Goal: Task Accomplishment & Management: Manage account settings

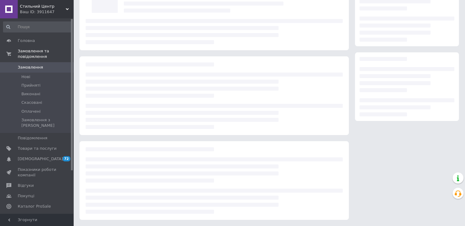
scroll to position [54, 0]
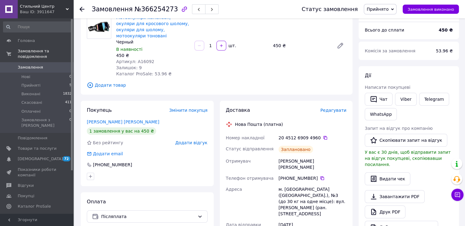
click at [39, 65] on span "Замовлення" at bounding box center [30, 68] width 25 height 6
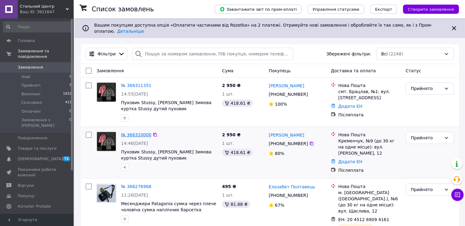
click at [136, 132] on link "№ 366310000" at bounding box center [136, 134] width 30 height 5
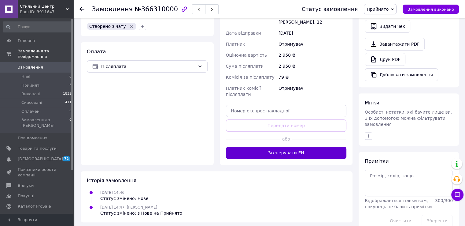
click at [316, 147] on button "Згенерувати ЕН" at bounding box center [286, 153] width 121 height 12
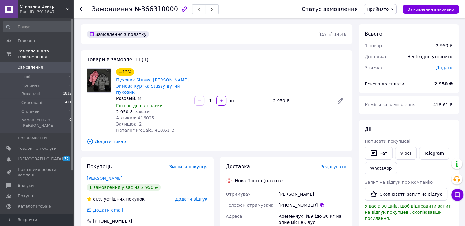
click at [141, 115] on span "Артикул: A16025" at bounding box center [135, 117] width 38 height 5
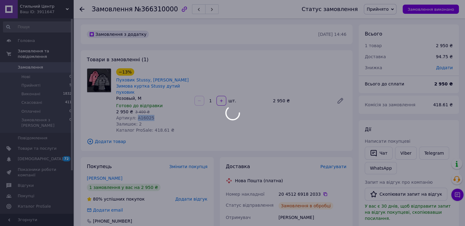
copy span "A16025"
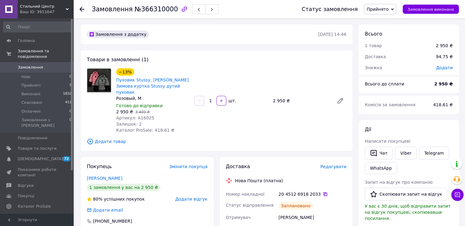
click at [323, 192] on icon at bounding box center [325, 194] width 5 height 5
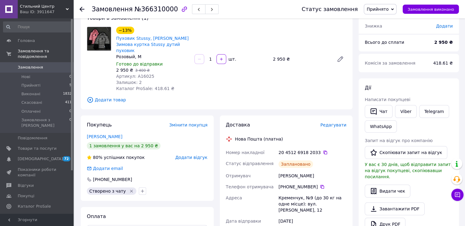
scroll to position [153, 0]
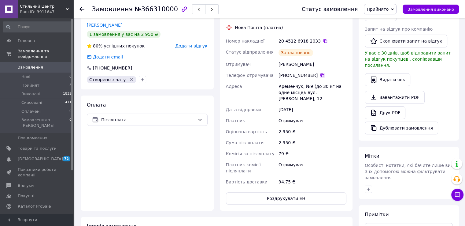
click at [321, 72] on div "[PHONE_NUMBER]" at bounding box center [313, 75] width 68 height 6
click at [321, 73] on icon at bounding box center [323, 75] width 4 height 4
